Goal: Navigation & Orientation: Find specific page/section

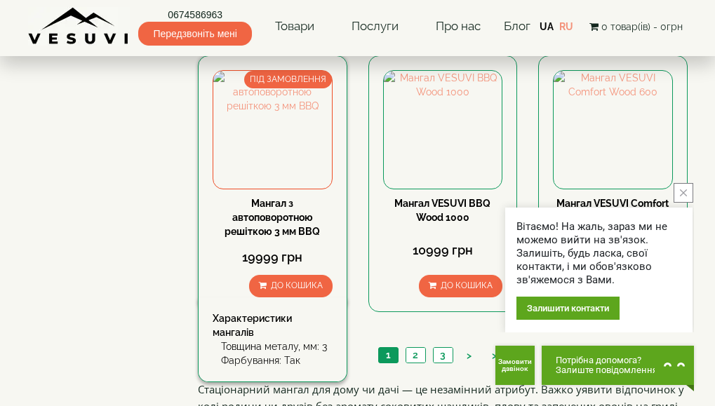
scroll to position [1263, 0]
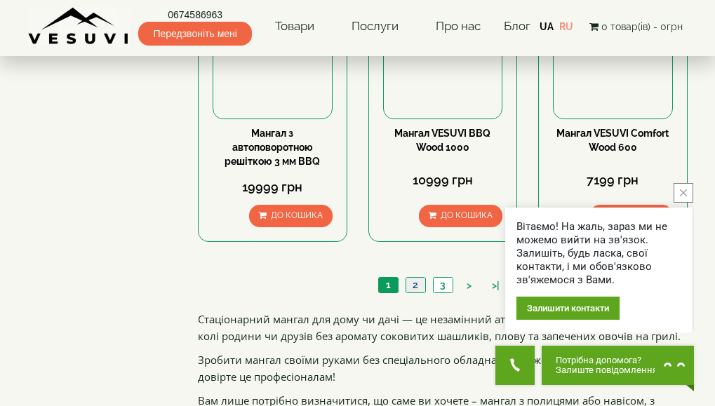
click at [416, 282] on link "2" at bounding box center [416, 285] width 20 height 15
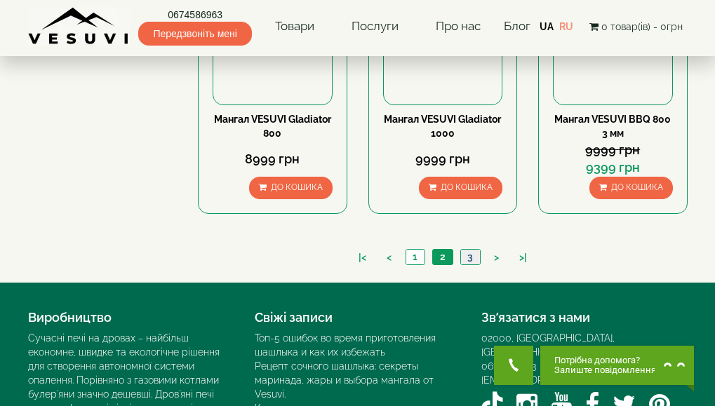
click at [467, 256] on link "3" at bounding box center [470, 257] width 20 height 15
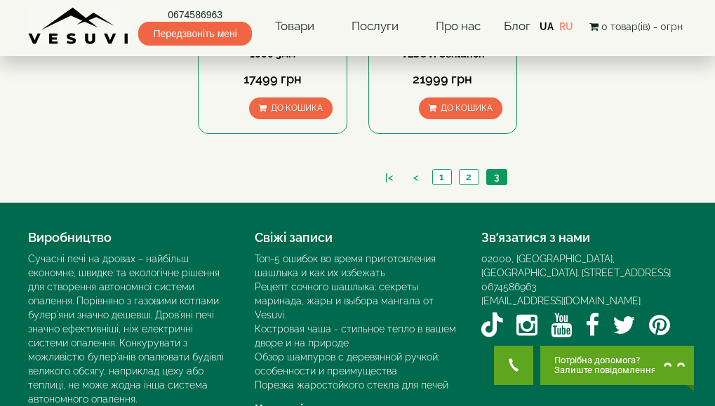
scroll to position [842, 0]
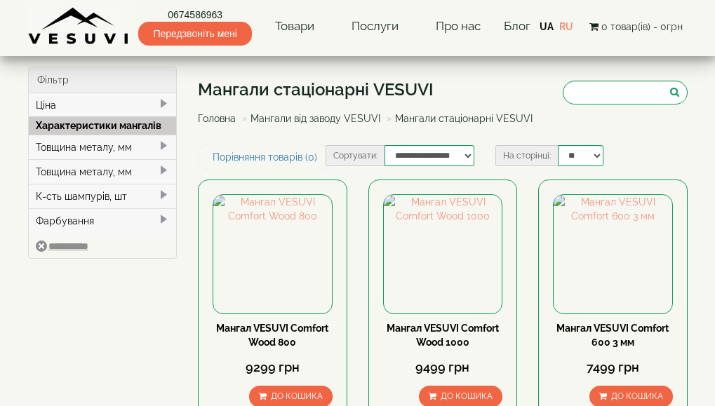
scroll to position [1140, 0]
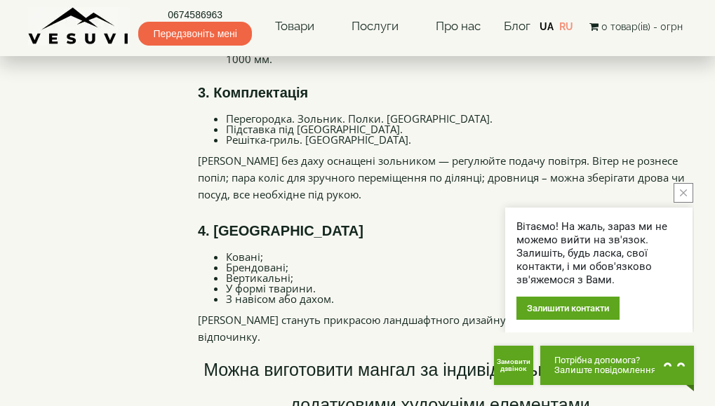
scroll to position [2106, 0]
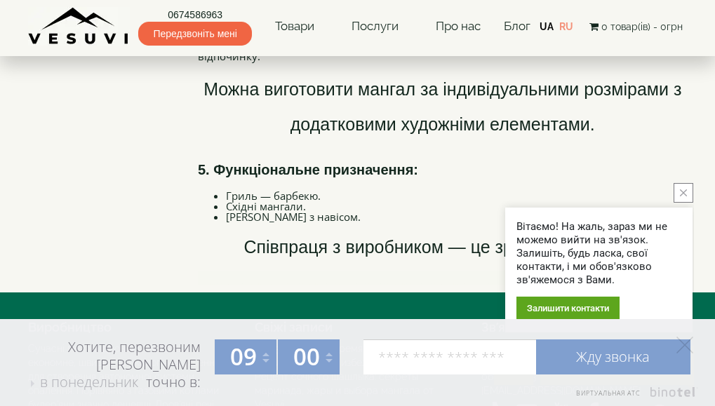
click at [226, 216] on li "[PERSON_NAME] з навісом." at bounding box center [457, 217] width 462 height 11
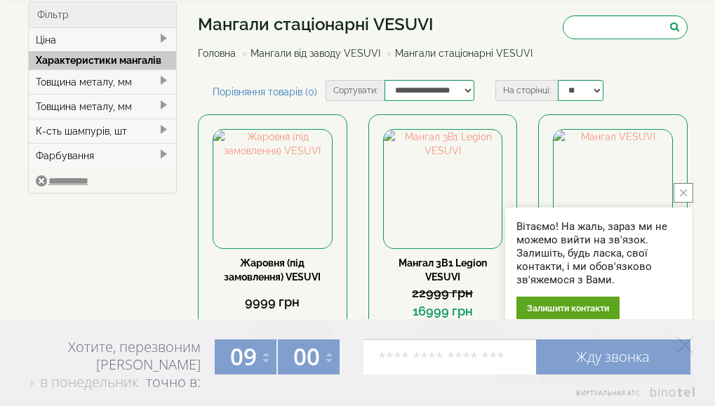
scroll to position [0, 0]
